Goal: Navigation & Orientation: Find specific page/section

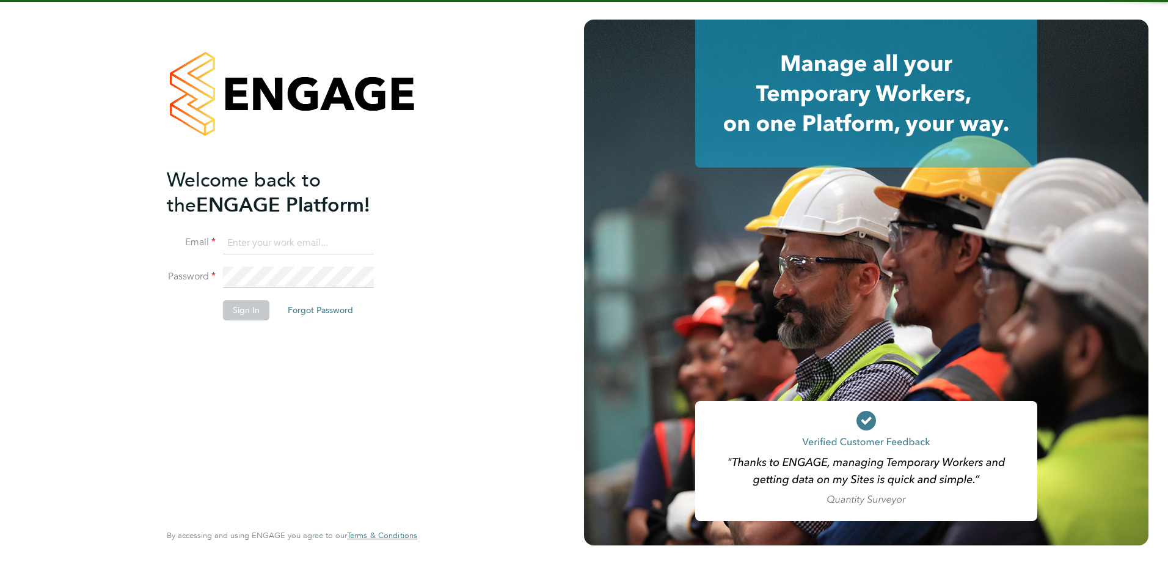
type input "fesouth@protocol.co.uk"
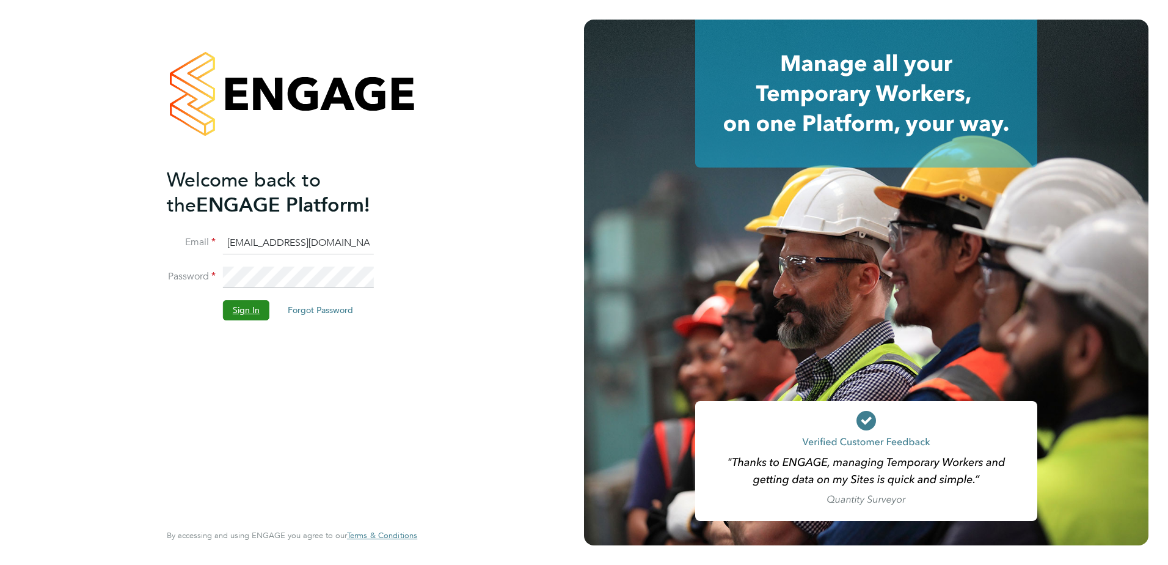
click at [250, 308] on button "Sign In" at bounding box center [246, 310] width 46 height 20
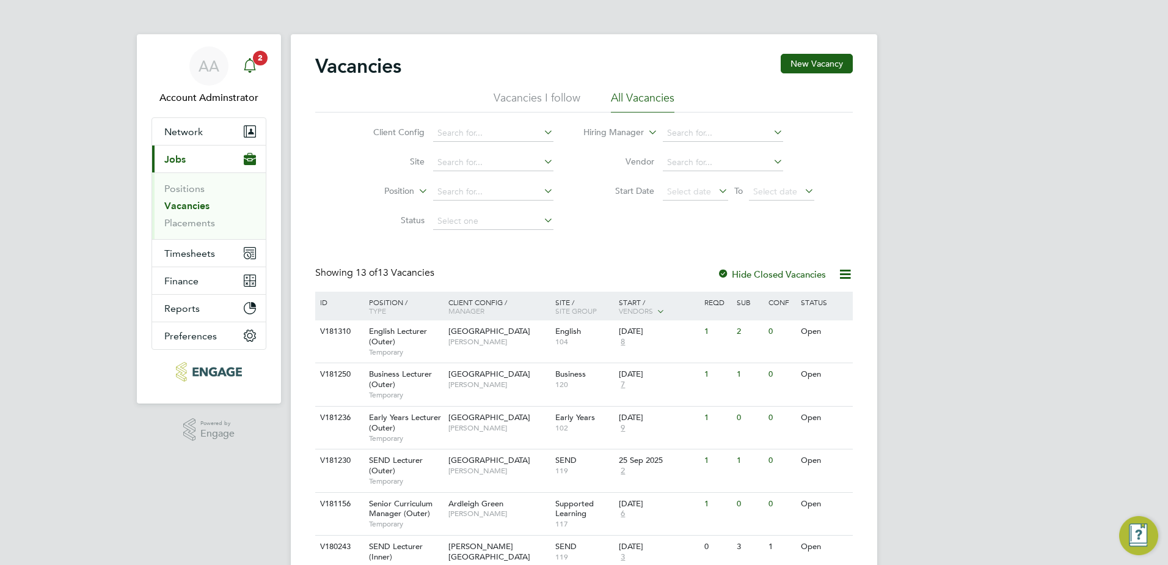
click at [257, 59] on span "2" at bounding box center [260, 58] width 15 height 15
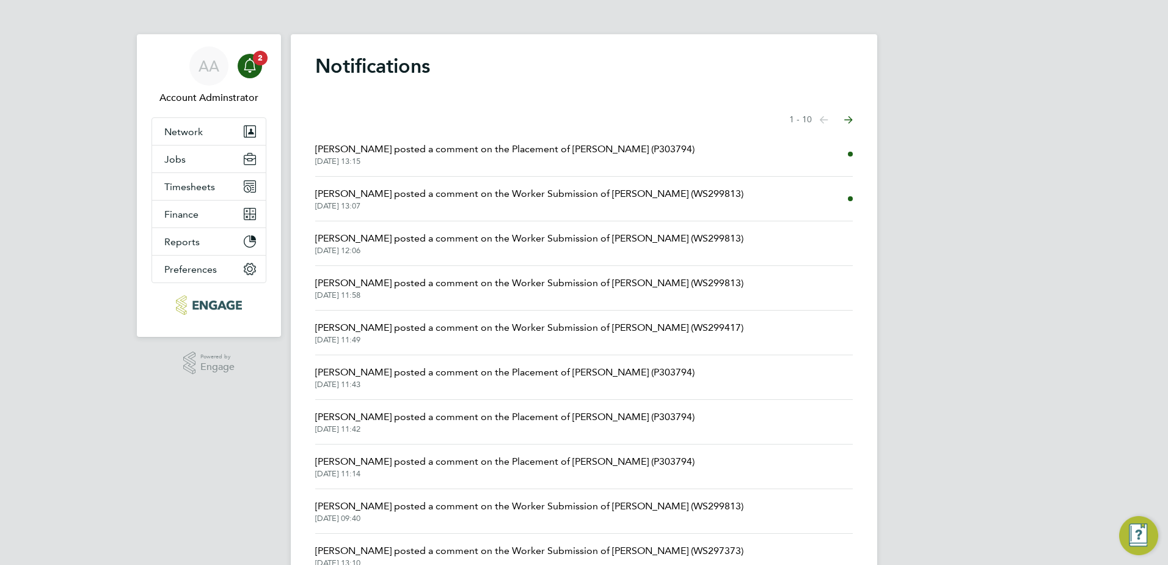
click at [467, 200] on span "Shabnam Shaheen posted a comment on the Worker Submission of Ramesh Summan (WS2…" at bounding box center [529, 193] width 428 height 15
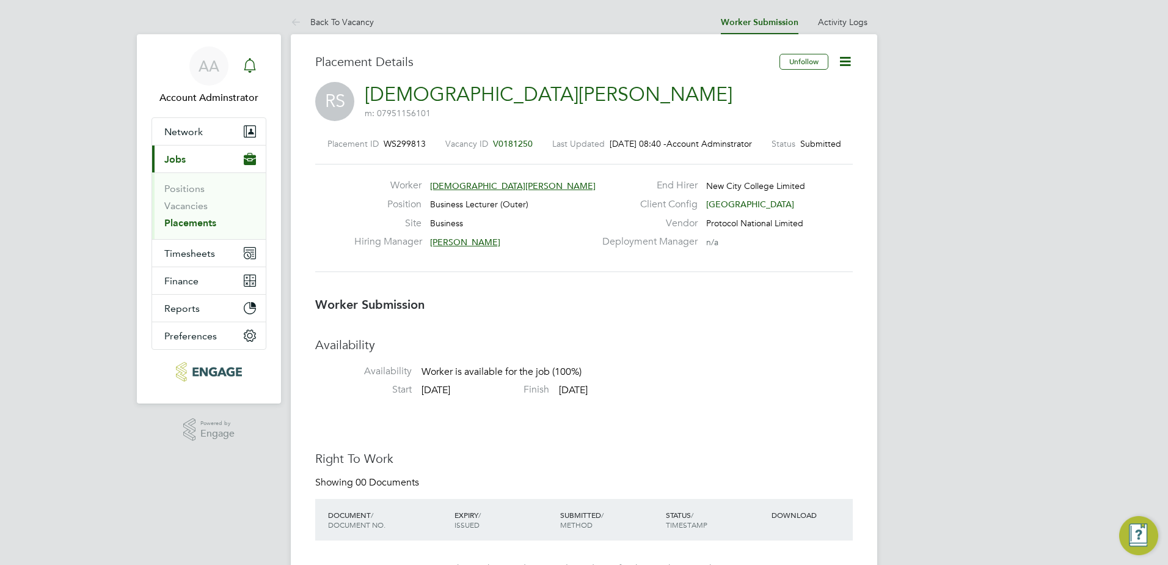
click at [257, 74] on div "Main navigation" at bounding box center [250, 66] width 24 height 24
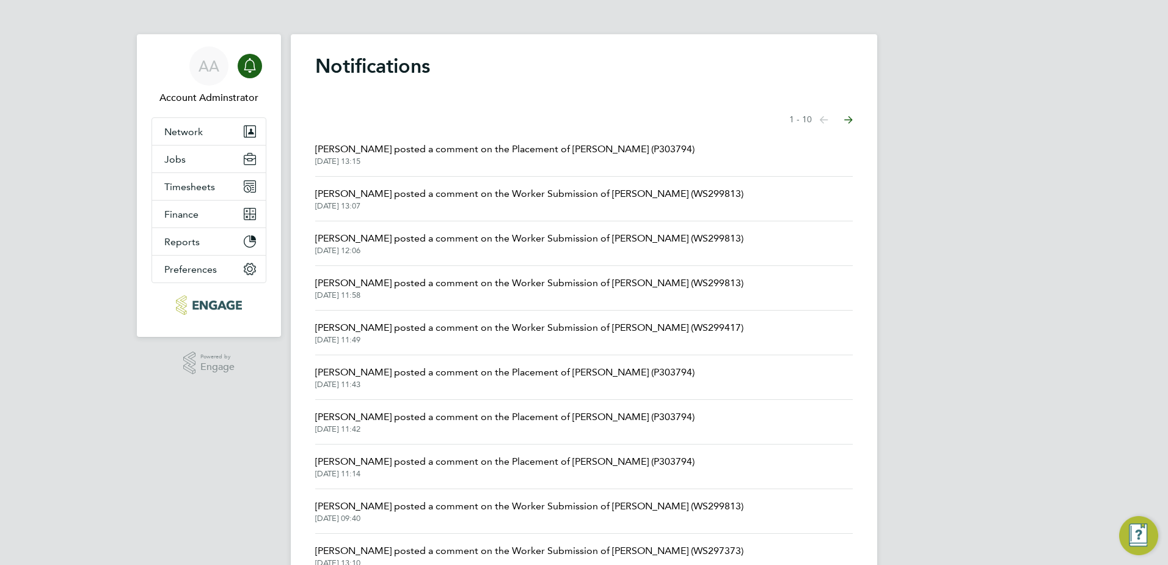
click at [409, 150] on span "Rufena Haque posted a comment on the Placement of Katarzyna Piotrowska (P303794)" at bounding box center [504, 149] width 379 height 15
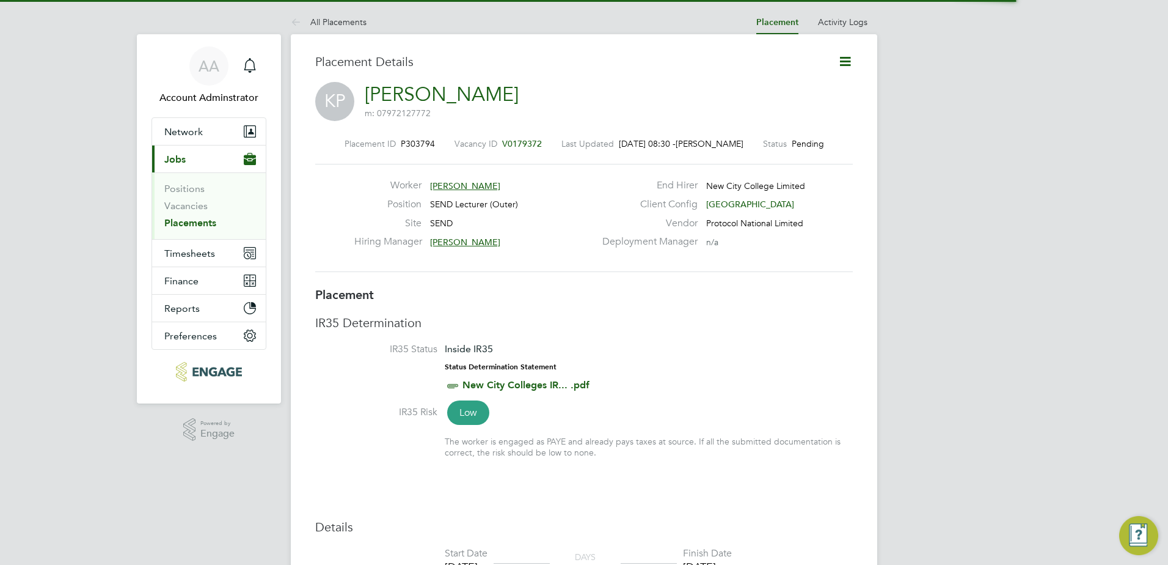
click at [456, 176] on div "Worker Katarzyna Piotrowska Position SEND Lecturer (Outer) Site SEND Hiring Man…" at bounding box center [584, 218] width 538 height 108
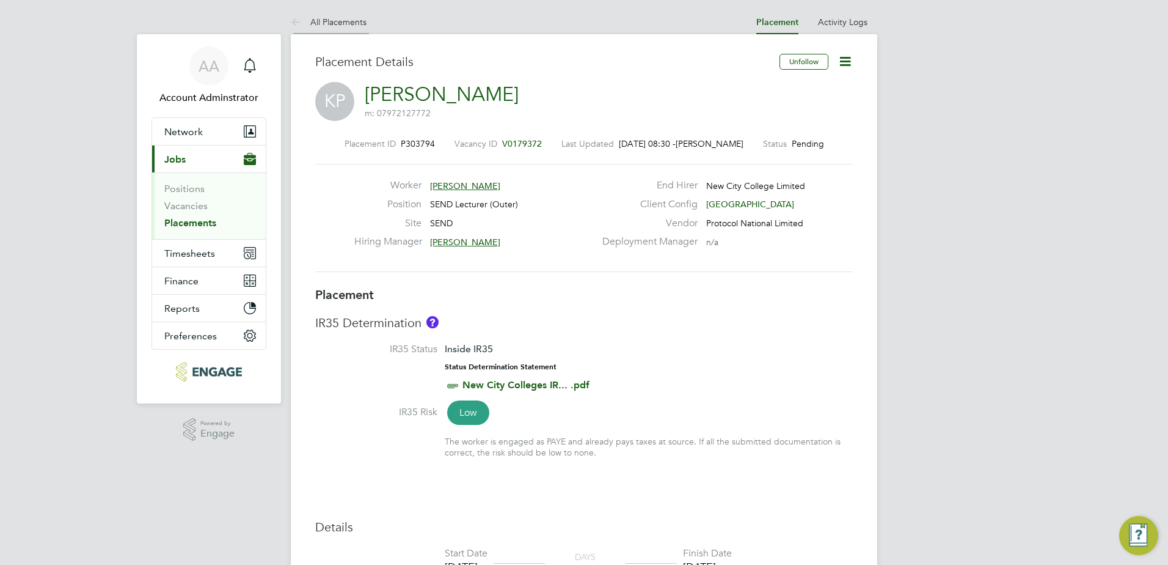
click at [348, 23] on link "All Placements" at bounding box center [329, 21] width 76 height 11
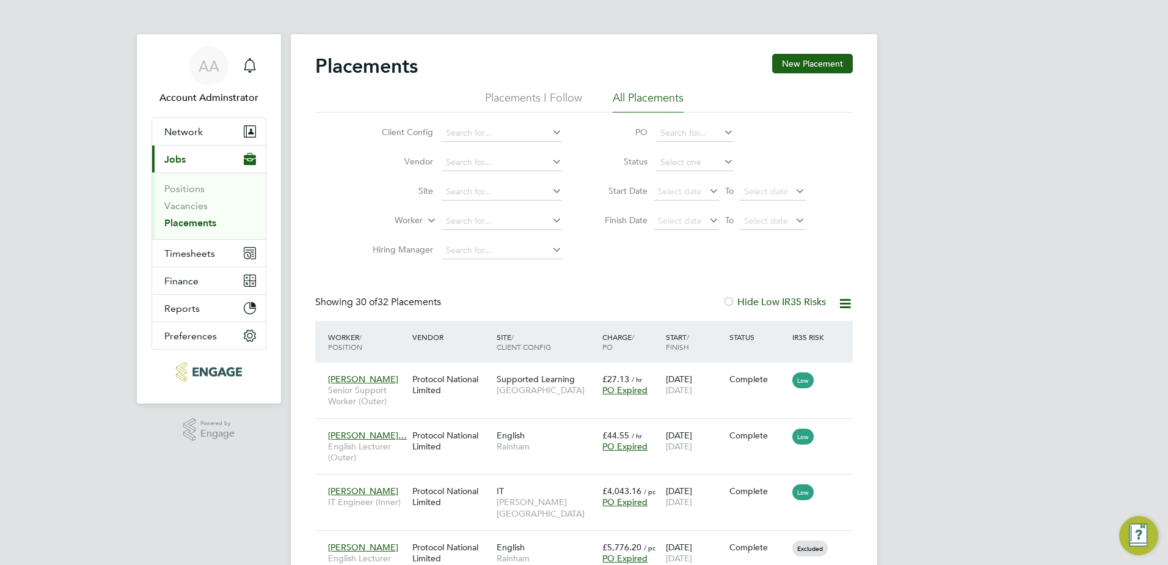
scroll to position [35, 85]
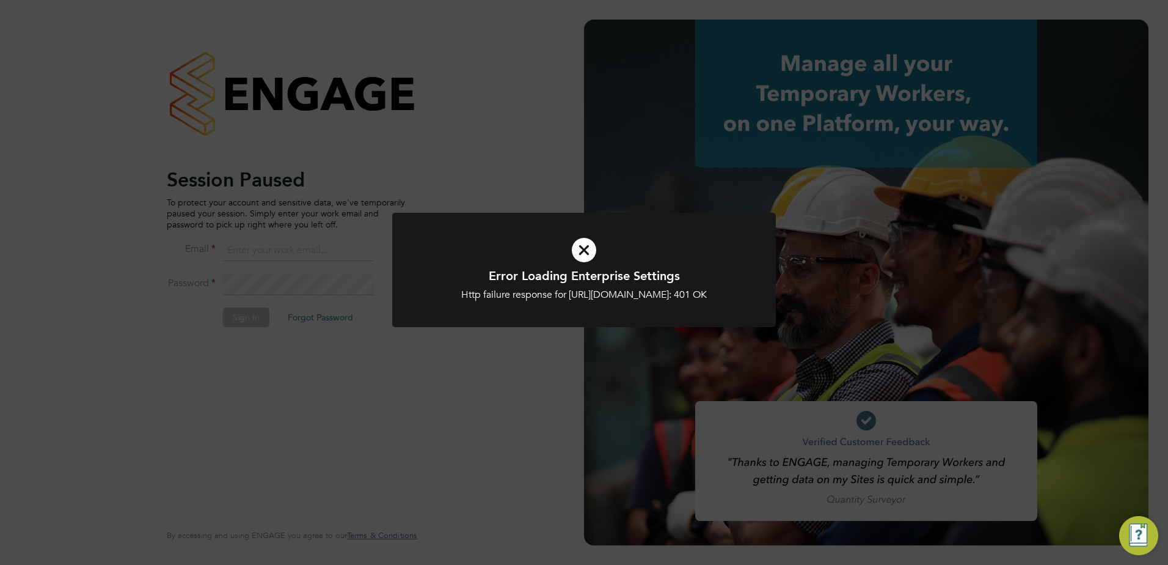
type input "fesouth@protocol.co.uk"
click at [456, 300] on div "Http failure response for https://protocol.app.engagetech.net/app/business/lega…" at bounding box center [584, 294] width 318 height 13
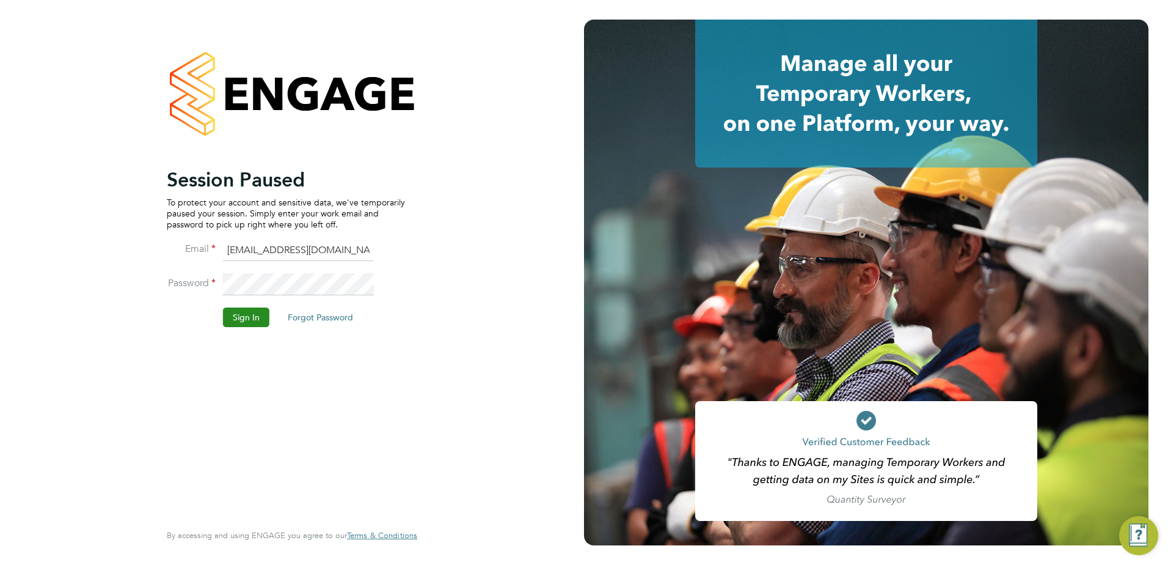
click at [244, 320] on button "Sign In" at bounding box center [246, 317] width 46 height 20
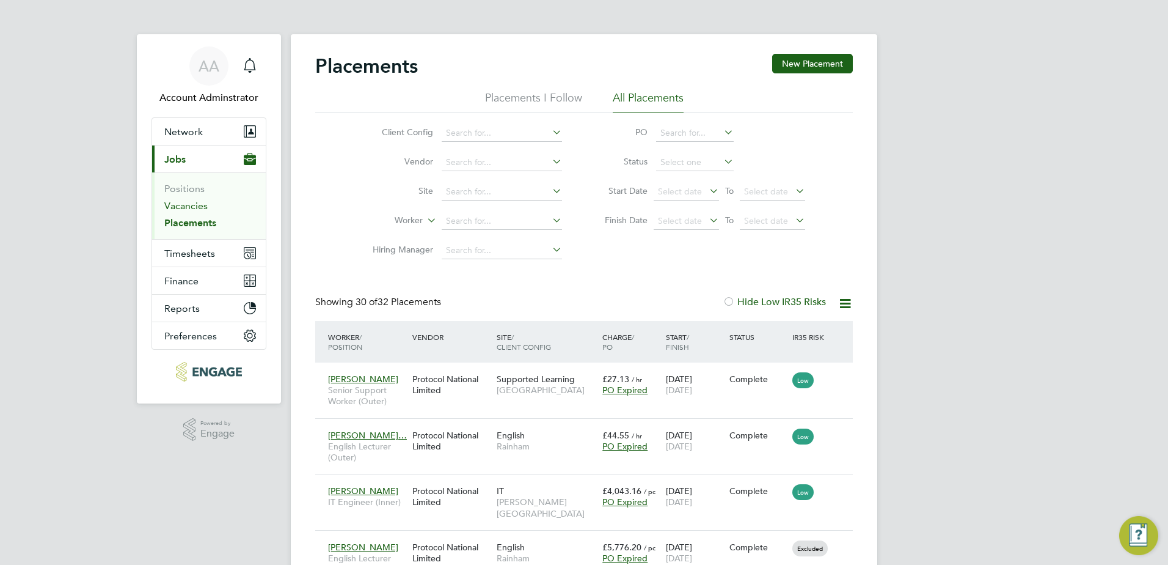
click at [168, 203] on link "Vacancies" at bounding box center [185, 206] width 43 height 12
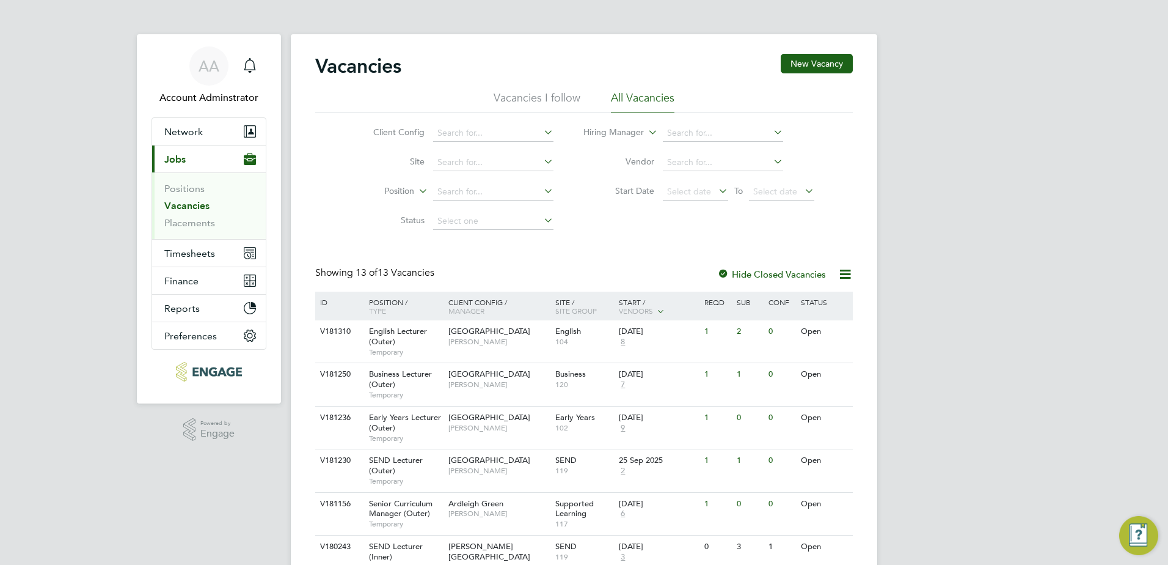
click at [668, 62] on div "Vacancies New Vacancy" at bounding box center [584, 72] width 538 height 37
